Goal: Find specific page/section: Find specific page/section

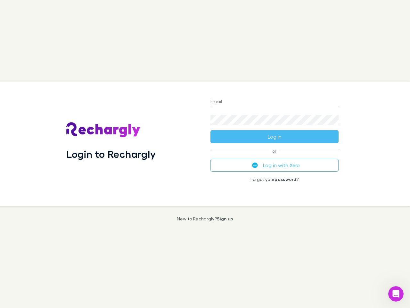
click at [205, 154] on div "Login to Rechargly" at bounding box center [133, 143] width 144 height 124
click at [275, 102] on input "Email" at bounding box center [275, 102] width 128 height 10
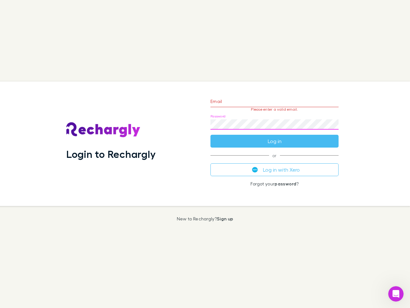
click at [275, 137] on form "Email Please enter a valid email. Password Log in" at bounding box center [275, 120] width 128 height 56
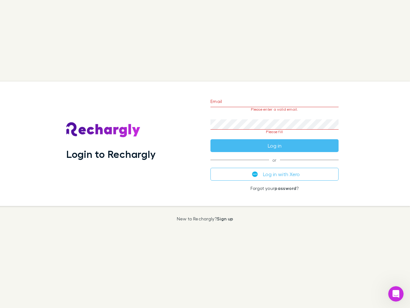
click at [275, 165] on div "Email Please enter a valid email. Password Please fill Log in or Log in with Xe…" at bounding box center [274, 143] width 138 height 124
click at [396, 294] on icon "Open Intercom Messenger" at bounding box center [396, 294] width 11 height 11
